Goal: Task Accomplishment & Management: Manage account settings

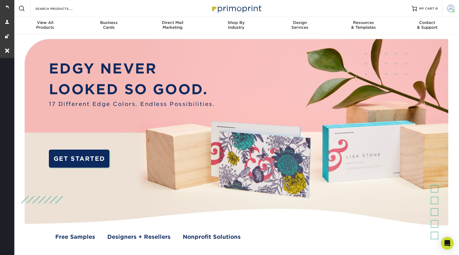
click at [450, 9] on span at bounding box center [450, 8] width 7 height 7
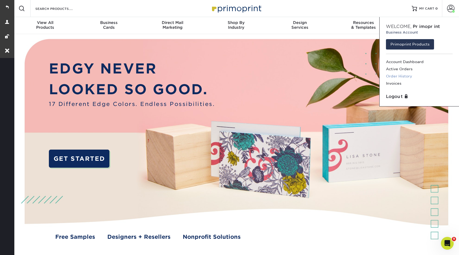
click at [394, 76] on link "Order History" at bounding box center [419, 76] width 67 height 7
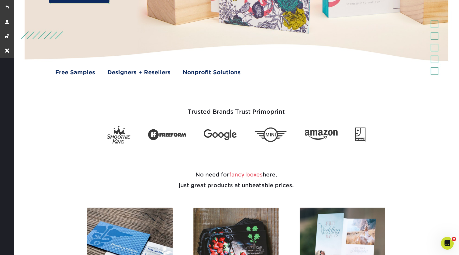
scroll to position [208, 0]
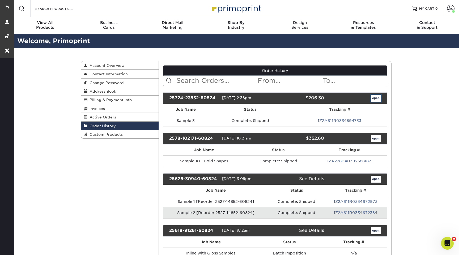
click at [376, 100] on link "open" at bounding box center [376, 98] width 10 height 7
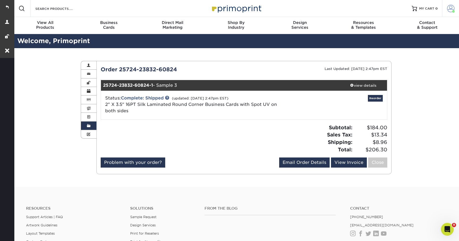
click at [445, 10] on link "Account" at bounding box center [450, 8] width 17 height 17
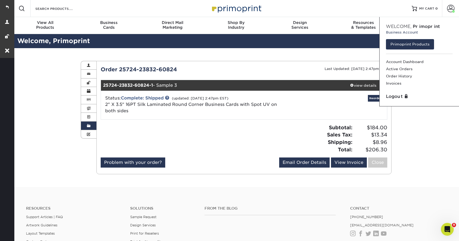
click at [317, 115] on div "Reorder" at bounding box center [339, 105] width 95 height 20
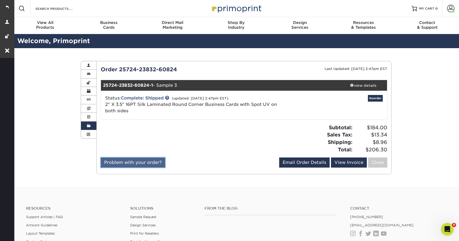
click at [133, 165] on link "Problem with your order?" at bounding box center [133, 162] width 65 height 10
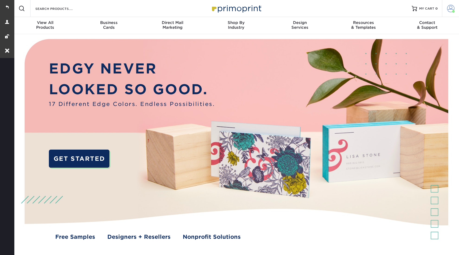
click at [449, 10] on span at bounding box center [450, 8] width 7 height 7
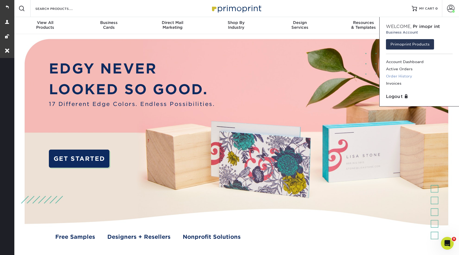
click at [393, 77] on link "Order History" at bounding box center [419, 76] width 67 height 7
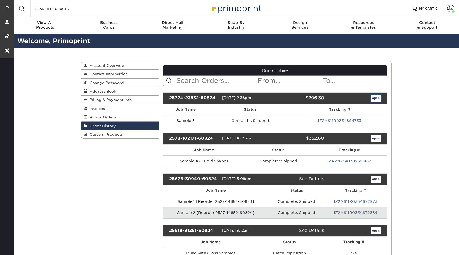
click at [376, 99] on link "open" at bounding box center [376, 98] width 10 height 7
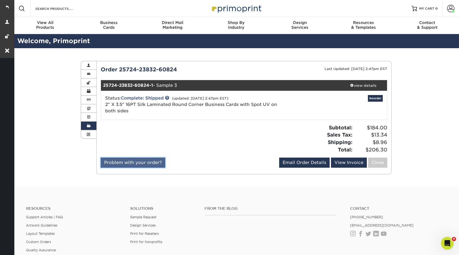
click at [138, 165] on link "Problem with your order?" at bounding box center [133, 162] width 65 height 10
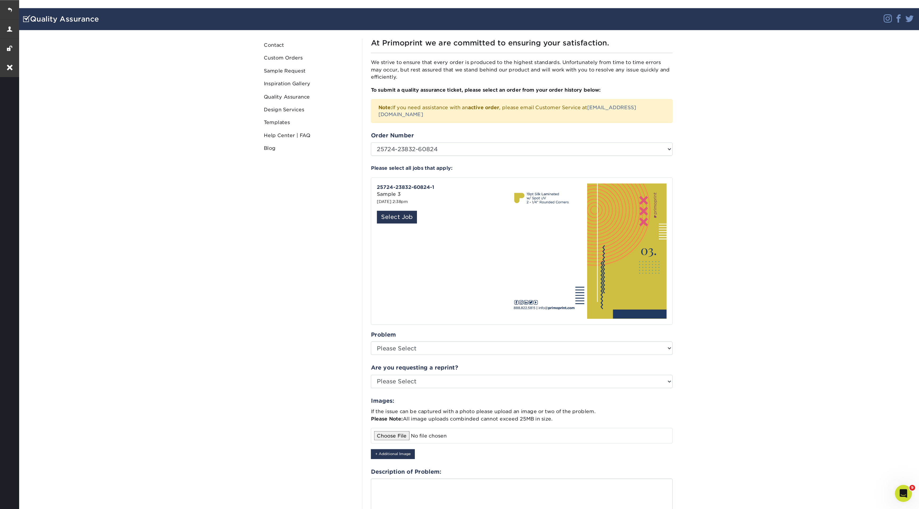
scroll to position [28, 0]
